Goal: Register for event/course

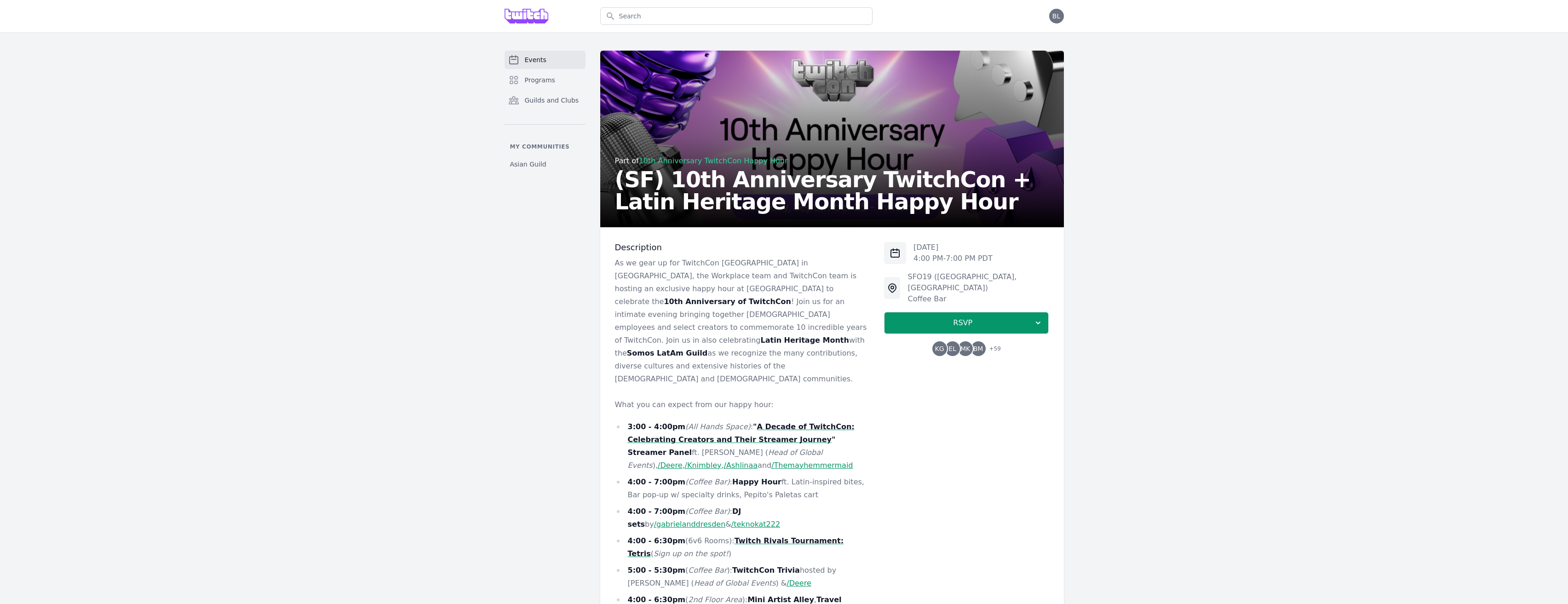
click at [670, 160] on link "10th Anniversary TwitchCon Happy Hour" at bounding box center [713, 160] width 149 height 8
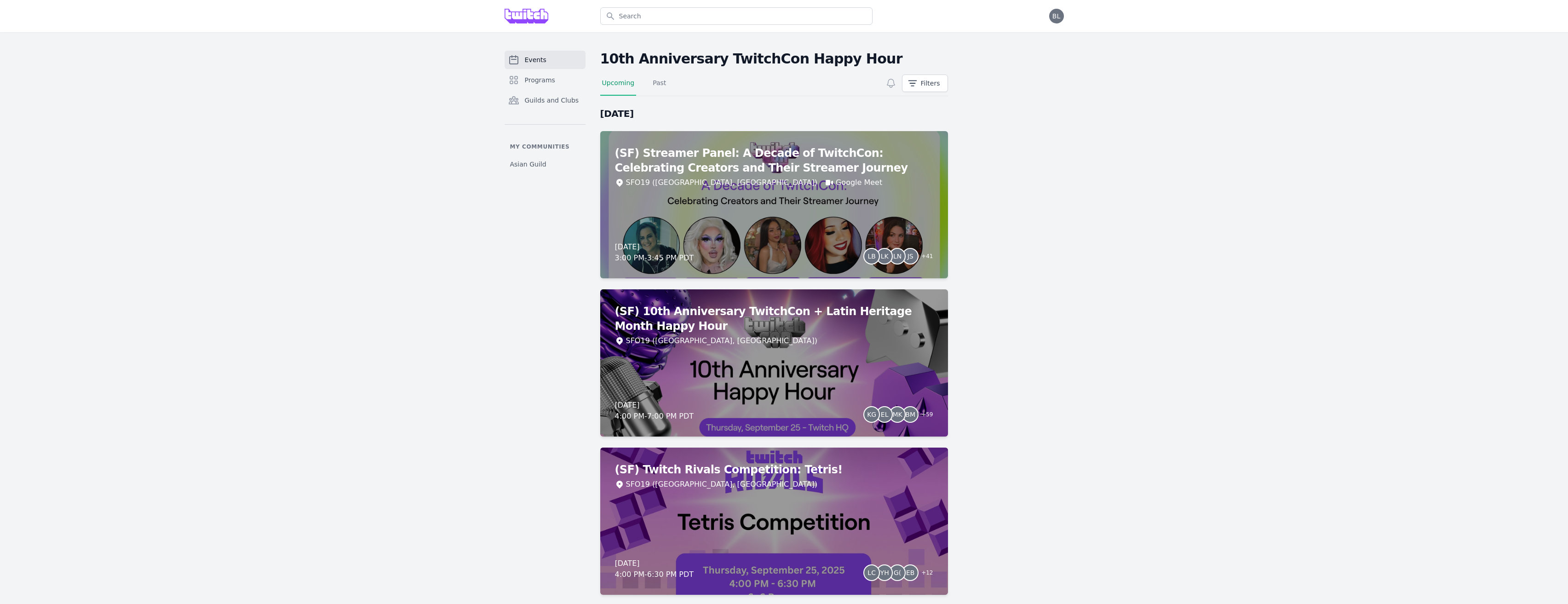
click at [552, 57] on link "Events" at bounding box center [545, 60] width 81 height 18
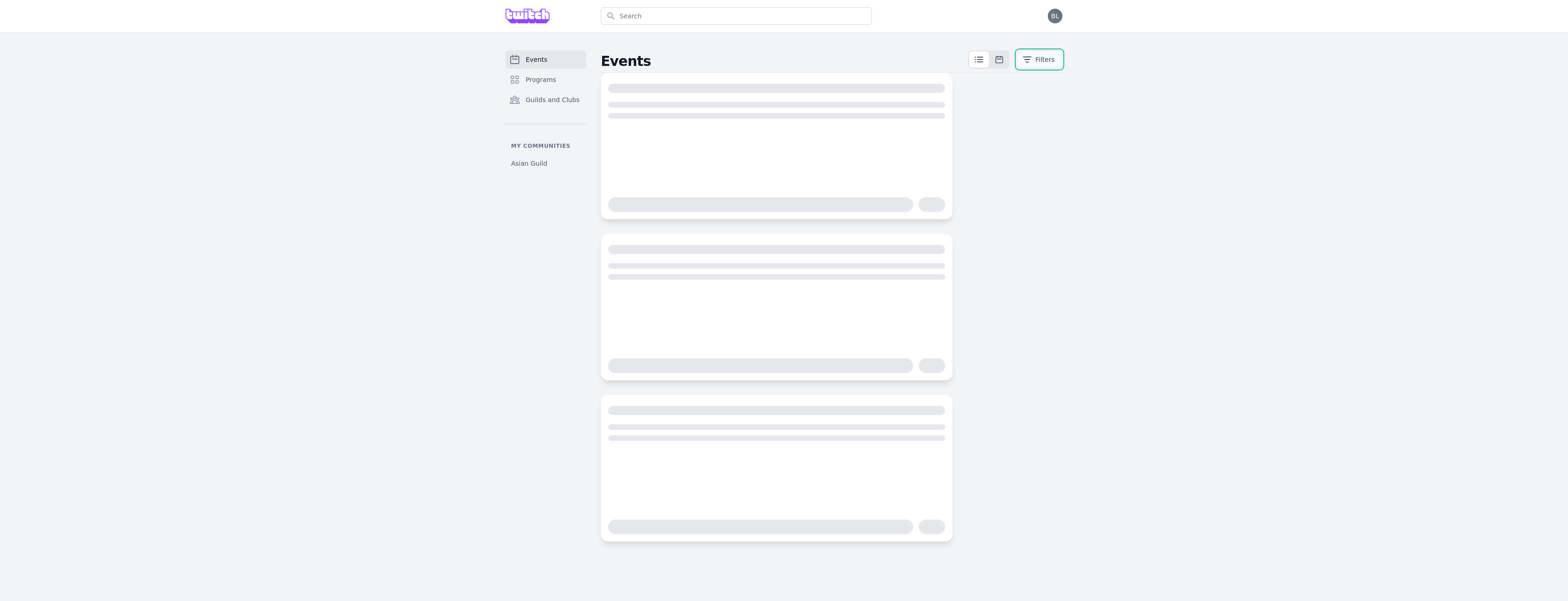
click at [1033, 60] on button "Filters" at bounding box center [1039, 59] width 46 height 18
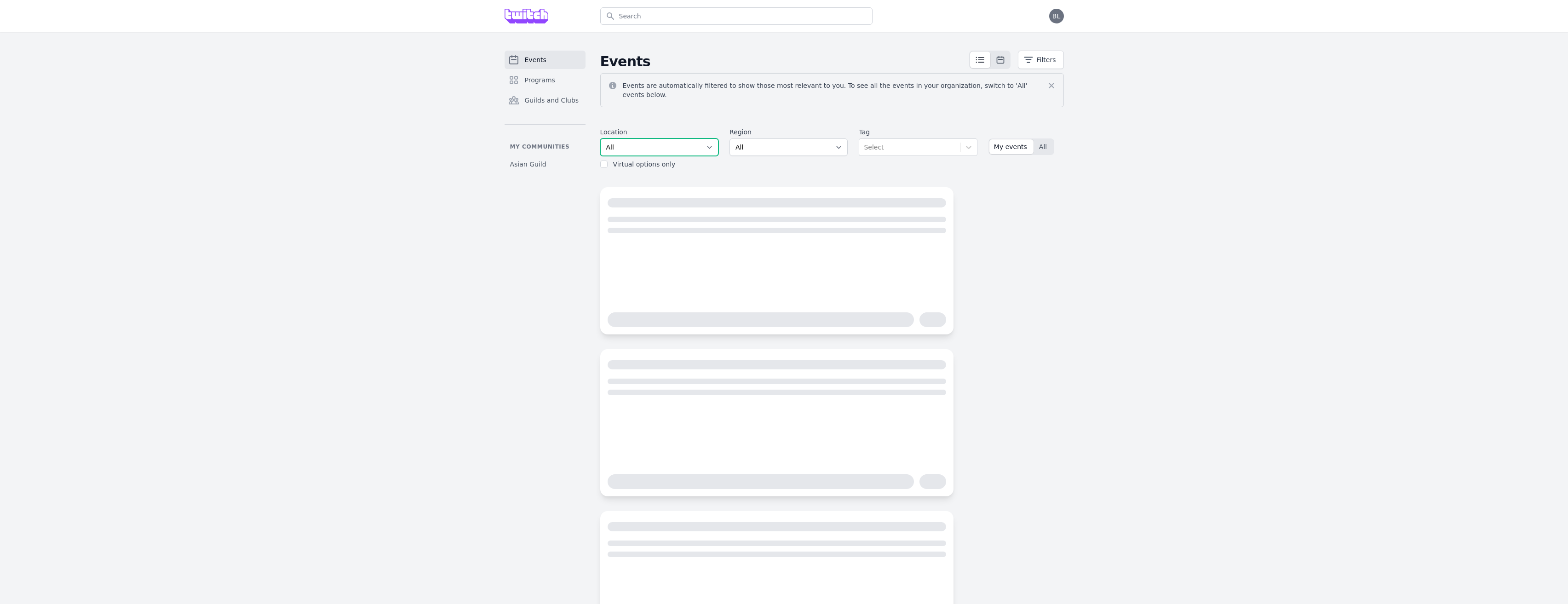
click at [689, 142] on select "All SEA81 Oscar ([GEOGRAPHIC_DATA], [GEOGRAPHIC_DATA]) LHR32 ([GEOGRAPHIC_DATA]…" at bounding box center [659, 147] width 118 height 18
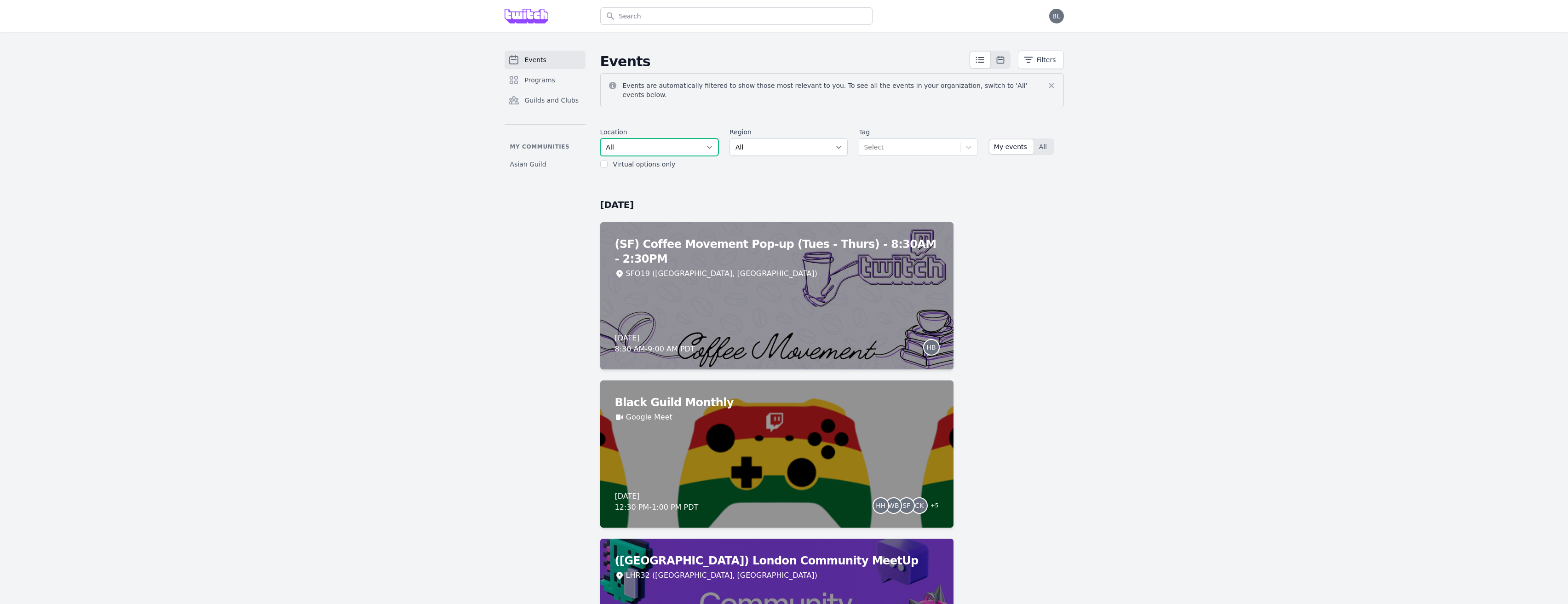
select select "42"
click at [600, 139] on select "All SEA81 Oscar ([GEOGRAPHIC_DATA], [GEOGRAPHIC_DATA]) LHR32 ([GEOGRAPHIC_DATA]…" at bounding box center [659, 147] width 118 height 18
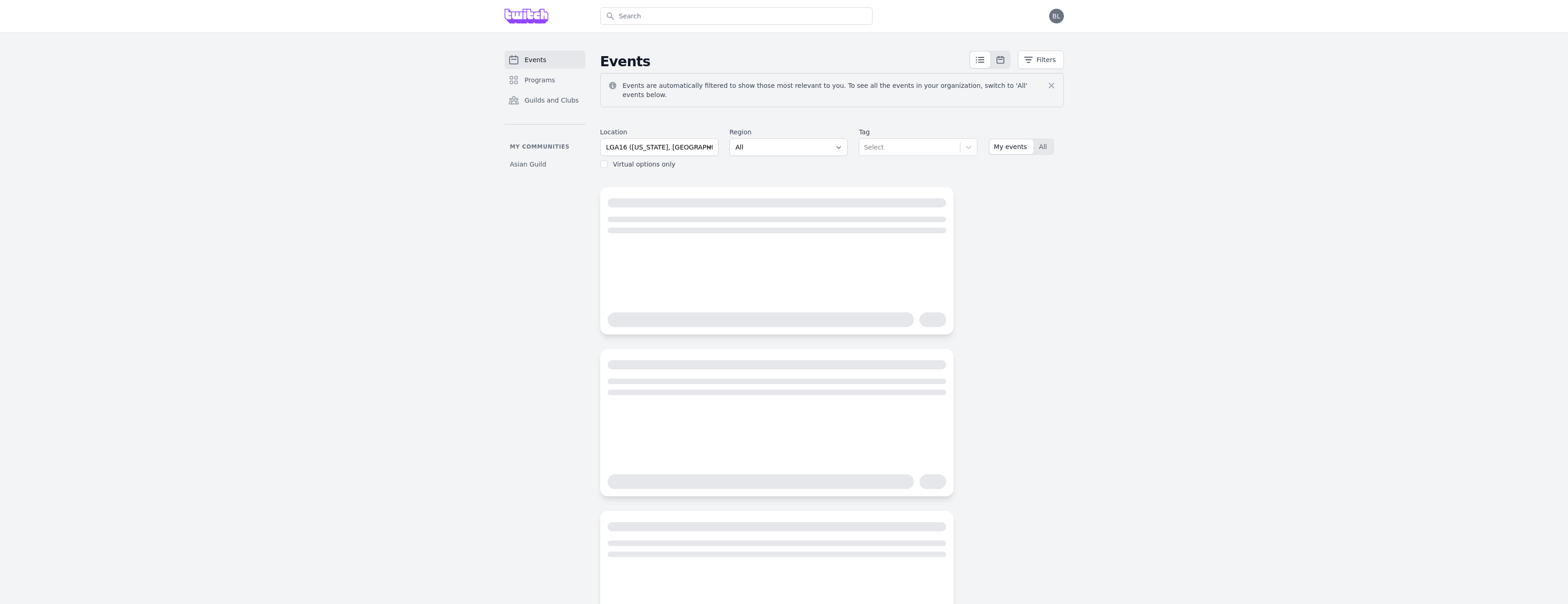
click at [563, 234] on div "Events Programs Guilds and Clubs My communities Asian Guild" at bounding box center [545, 354] width 81 height 608
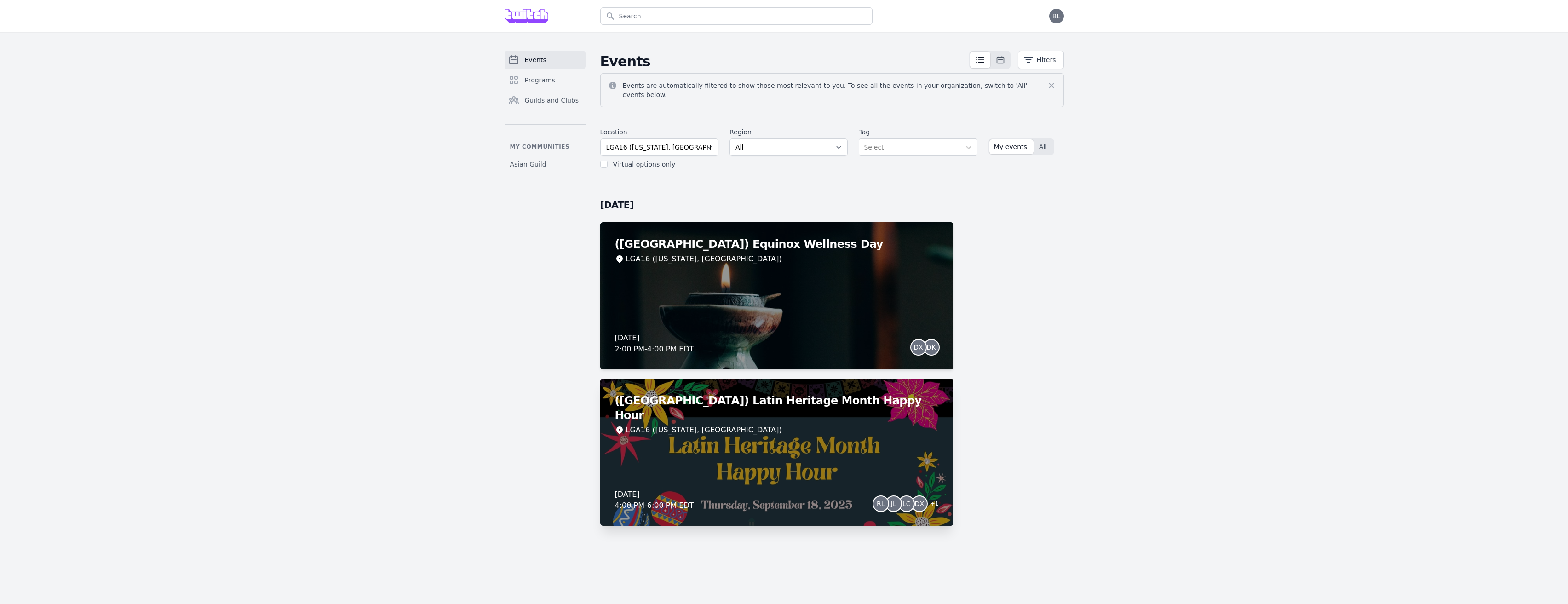
click at [657, 452] on div "([GEOGRAPHIC_DATA]) Latin Heritage Month Happy Hour LGA16 ([US_STATE], [GEOGRAP…" at bounding box center [777, 452] width 354 height 147
